Goal: Task Accomplishment & Management: Manage account settings

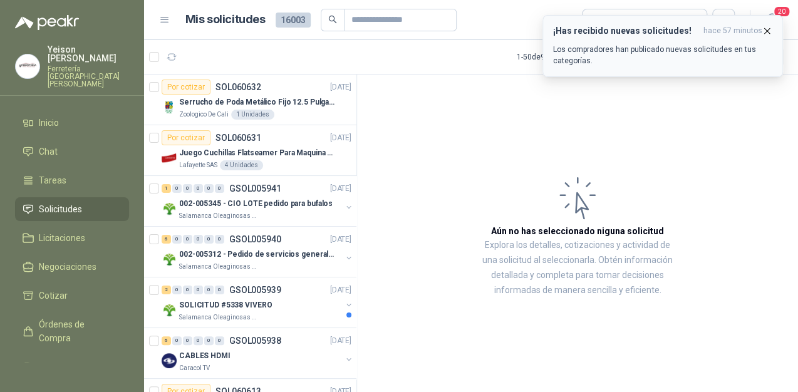
click at [772, 30] on button "¡Has recibido nuevas solicitudes! hace 57 minutos Los compradores han publicado…" at bounding box center [662, 46] width 240 height 62
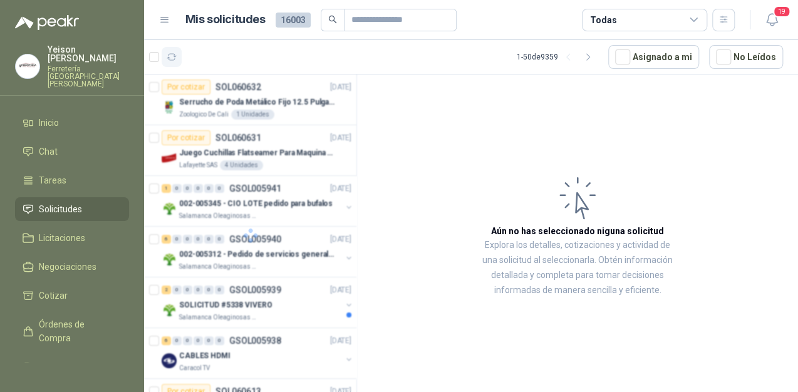
click at [165, 56] on button "button" at bounding box center [172, 57] width 20 height 20
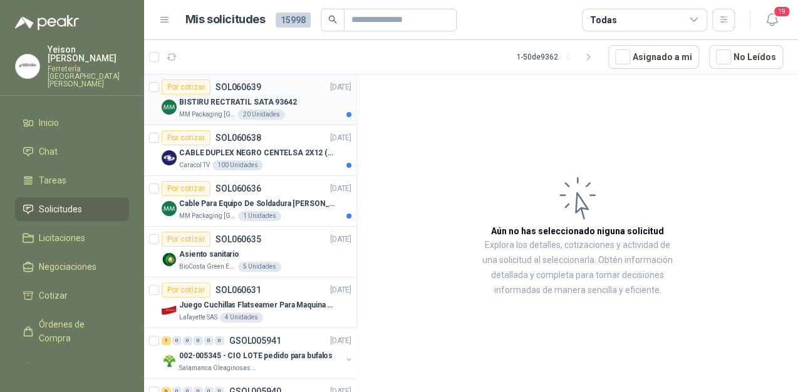
click at [260, 108] on div "BISTIRU RECTRATIL SATA 93642" at bounding box center [265, 102] width 172 height 15
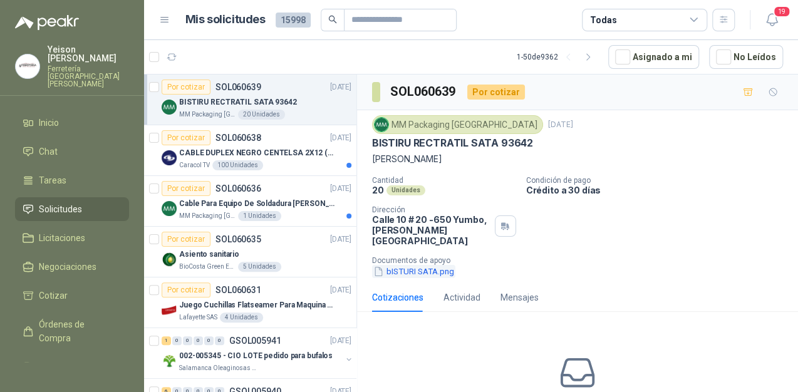
click at [400, 265] on button "bISTURI SATA.png" at bounding box center [413, 271] width 83 height 13
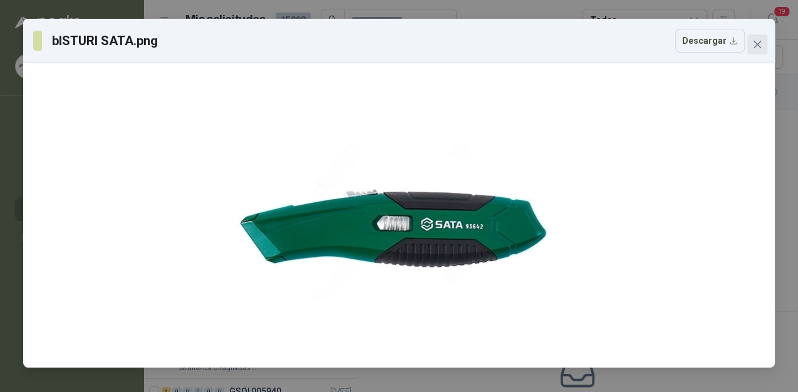
click at [757, 50] on button "Close" at bounding box center [757, 44] width 20 height 20
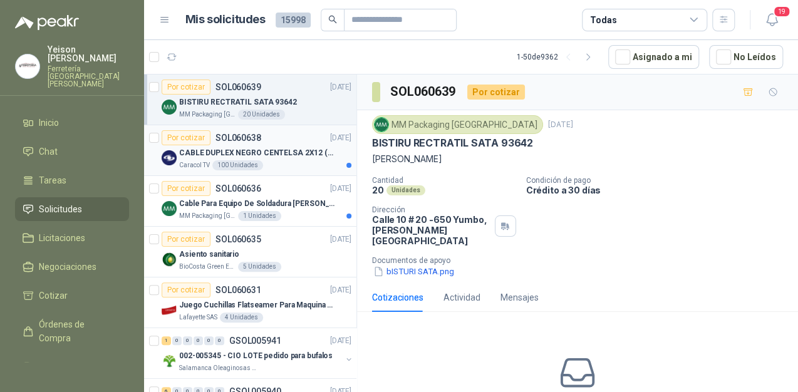
click at [287, 152] on p "CABLE DUPLEX NEGRO CENTELSA 2X12 (COLOR NEGRO)" at bounding box center [257, 153] width 156 height 12
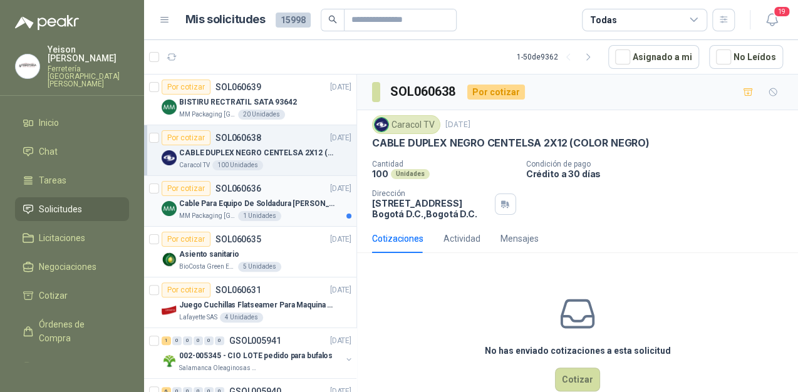
click at [289, 205] on p "Cable Para Equipo De Soldadura [PERSON_NAME]" at bounding box center [257, 204] width 156 height 12
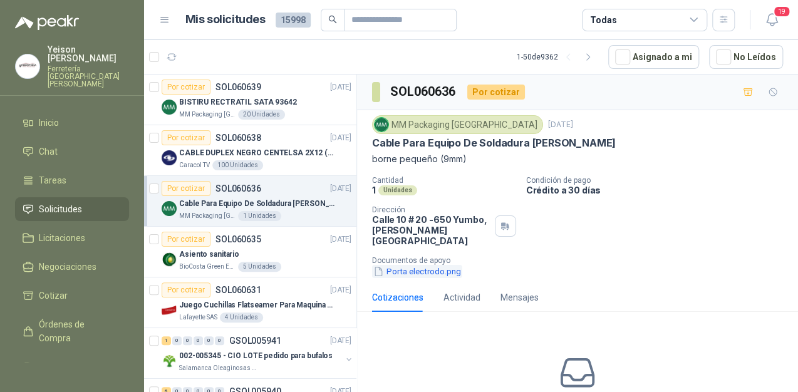
click at [418, 265] on button "Porta electrodo.png" at bounding box center [417, 271] width 90 height 13
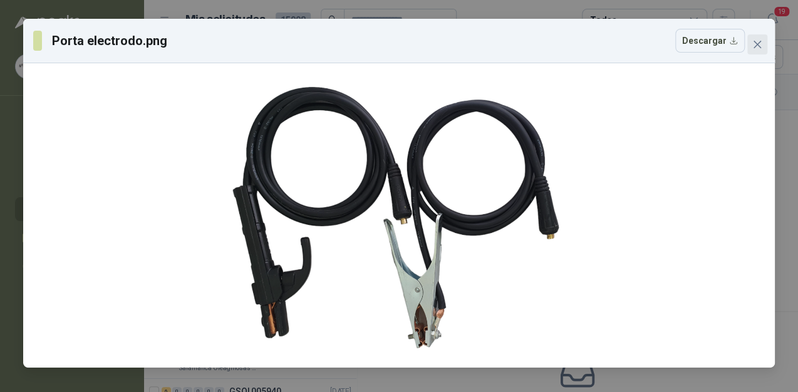
click at [751, 39] on span "Close" at bounding box center [757, 44] width 20 height 10
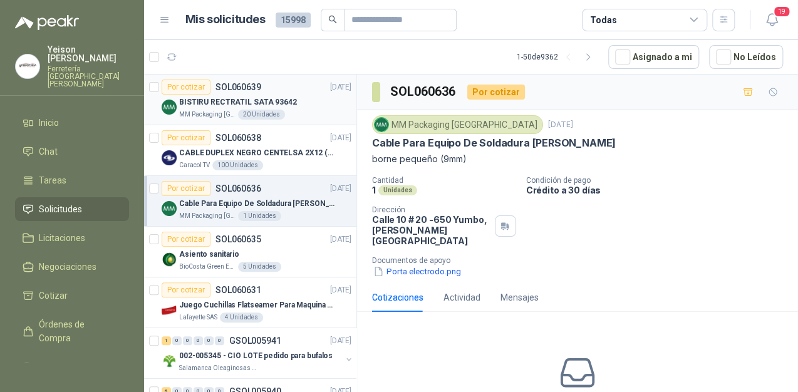
click at [267, 99] on p "BISTIRU RECTRATIL SATA 93642" at bounding box center [238, 102] width 118 height 12
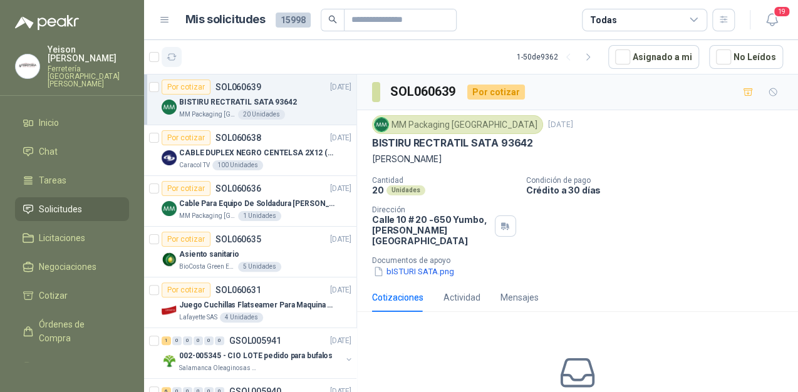
click at [172, 52] on icon "button" at bounding box center [172, 57] width 11 height 11
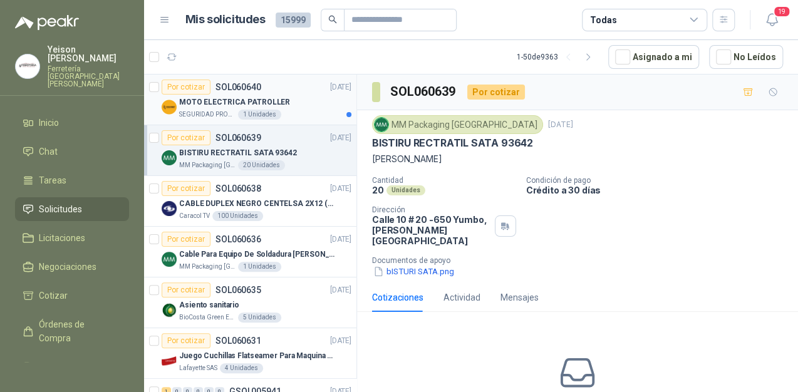
click at [273, 110] on div "1 Unidades" at bounding box center [259, 115] width 43 height 10
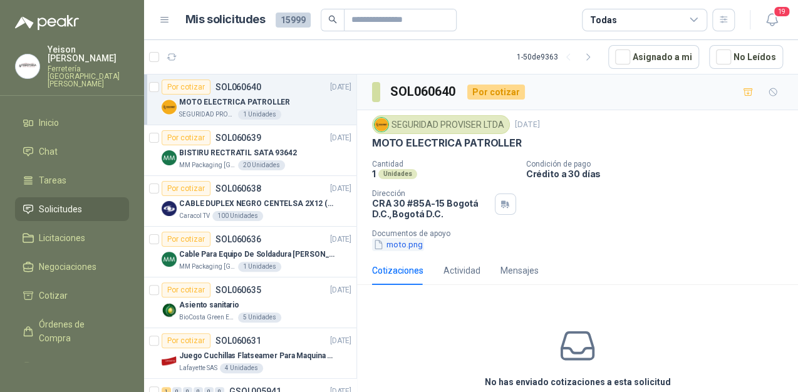
click at [388, 246] on button "moto.png" at bounding box center [398, 244] width 52 height 13
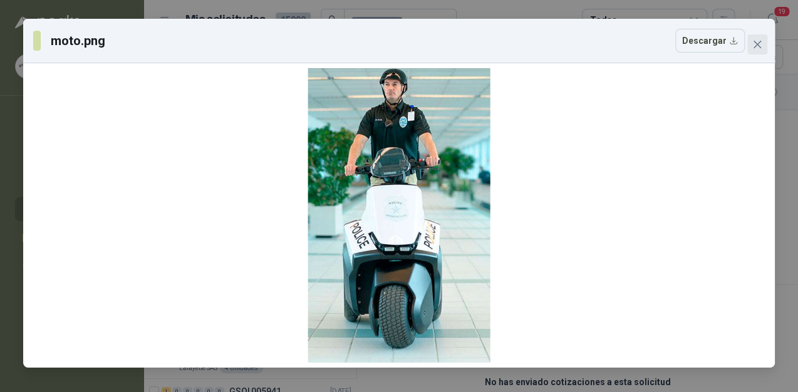
click at [749, 42] on span "Close" at bounding box center [757, 44] width 20 height 10
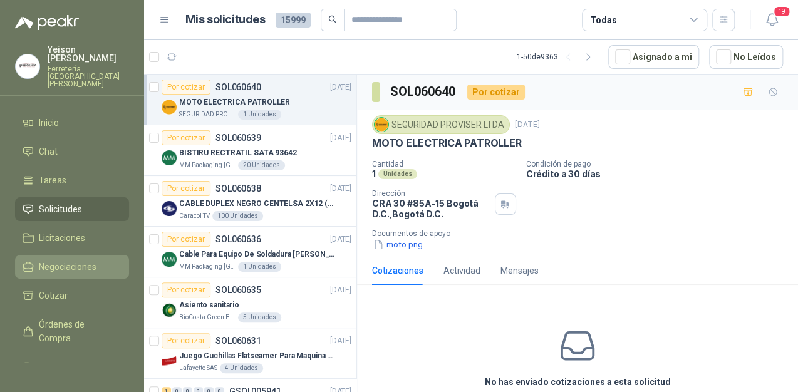
click at [78, 255] on link "Negociaciones" at bounding box center [72, 267] width 114 height 24
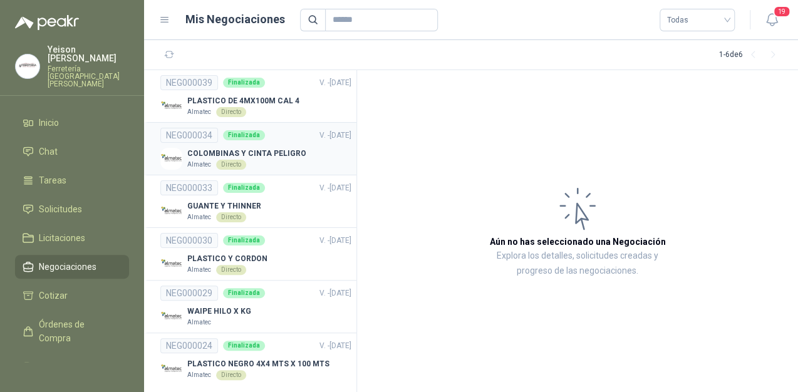
scroll to position [10, 0]
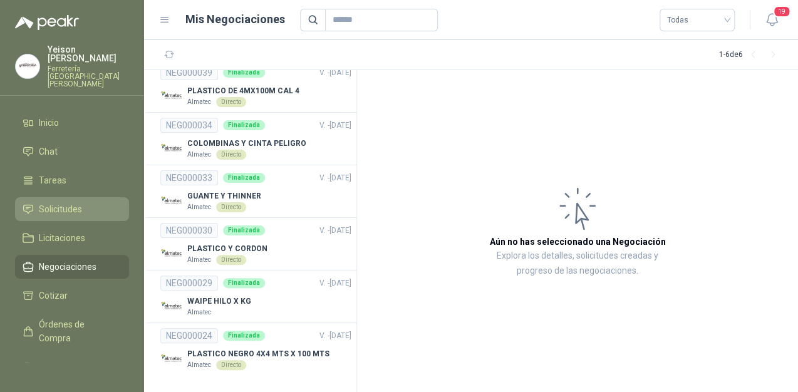
click at [58, 202] on span "Solicitudes" at bounding box center [60, 209] width 43 height 14
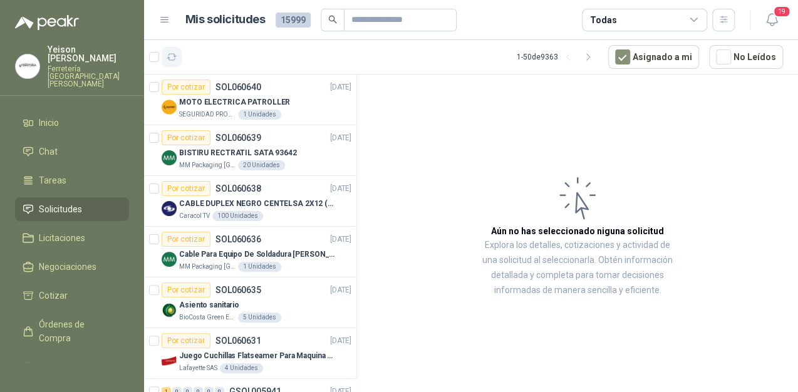
click at [173, 65] on button "button" at bounding box center [172, 57] width 20 height 20
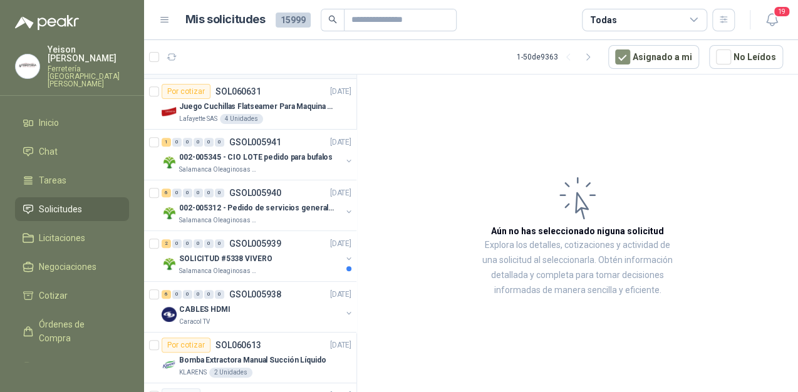
scroll to position [251, 0]
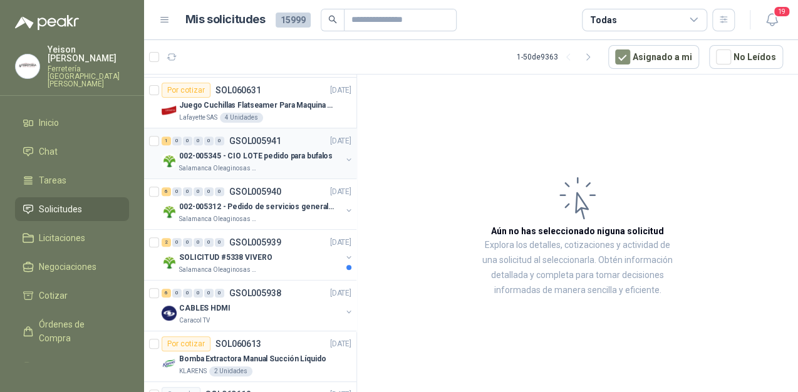
click at [258, 153] on p "002-005345 - CIO LOTE pedido para bufalos" at bounding box center [255, 156] width 153 height 12
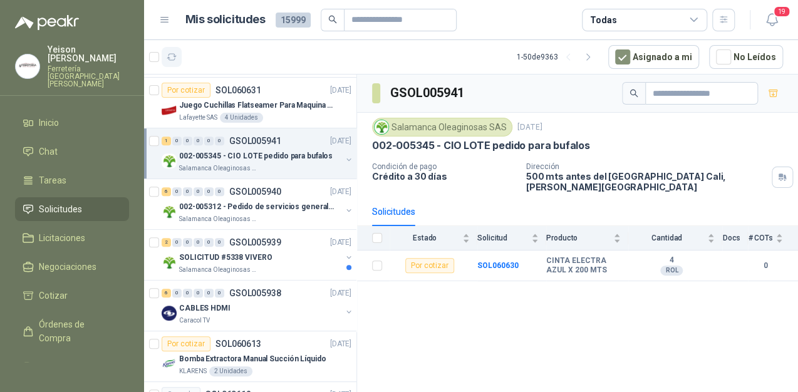
click at [170, 54] on icon "button" at bounding box center [172, 57] width 11 height 11
click at [175, 62] on button "button" at bounding box center [172, 57] width 20 height 20
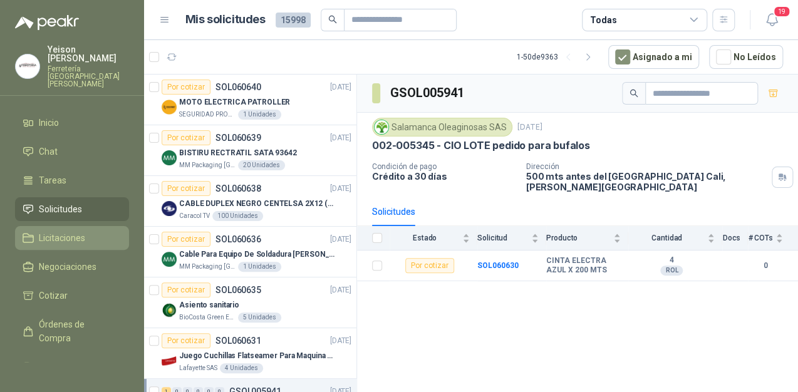
click at [64, 231] on span "Licitaciones" at bounding box center [62, 238] width 46 height 14
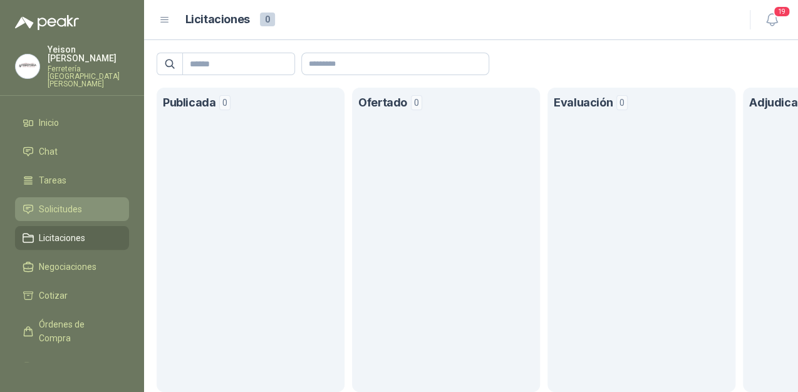
click at [73, 202] on span "Solicitudes" at bounding box center [60, 209] width 43 height 14
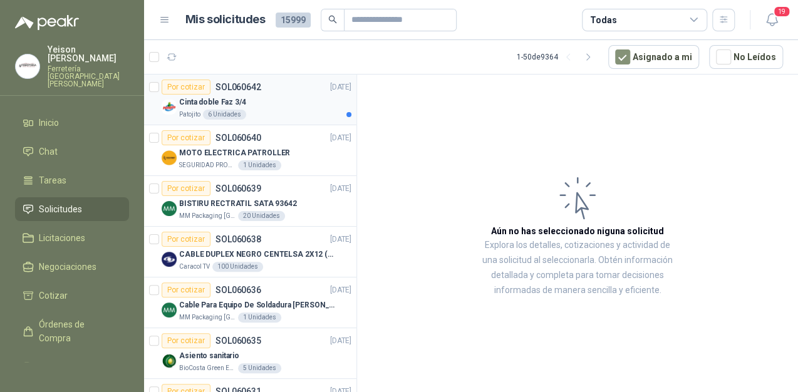
click at [261, 105] on div "Cinta doble Faz 3/4" at bounding box center [265, 102] width 172 height 15
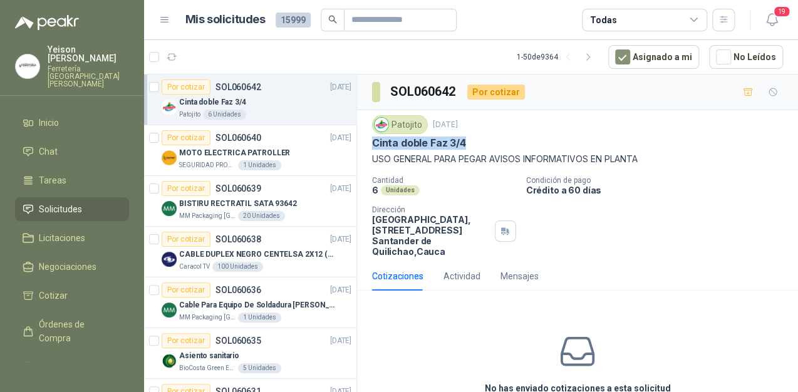
drag, startPoint x: 466, startPoint y: 142, endPoint x: 373, endPoint y: 142, distance: 93.3
click at [373, 142] on div "Cinta doble Faz 3/4" at bounding box center [577, 143] width 411 height 13
drag, startPoint x: 373, startPoint y: 142, endPoint x: 421, endPoint y: 140, distance: 48.9
copy p "Cinta doble Faz 3/4"
click at [173, 54] on icon "button" at bounding box center [172, 57] width 11 height 11
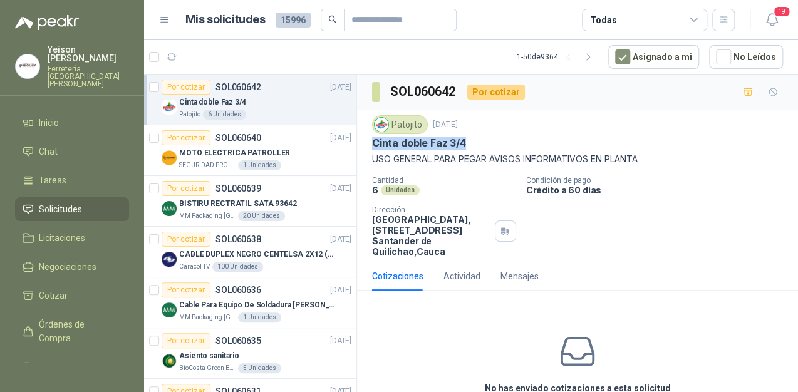
click at [162, 47] on button "button" at bounding box center [172, 57] width 20 height 20
click at [175, 53] on icon "button" at bounding box center [172, 57] width 11 height 11
click at [179, 60] on button "button" at bounding box center [172, 57] width 20 height 20
